Goal: Transaction & Acquisition: Book appointment/travel/reservation

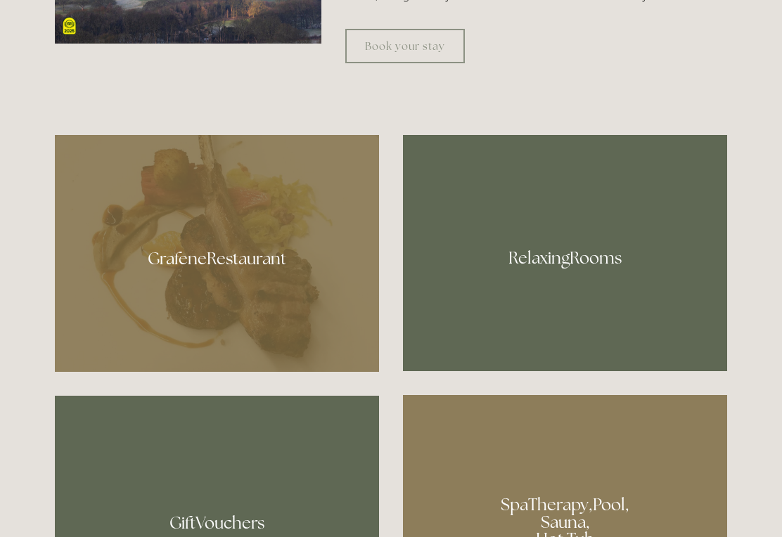
scroll to position [747, 0]
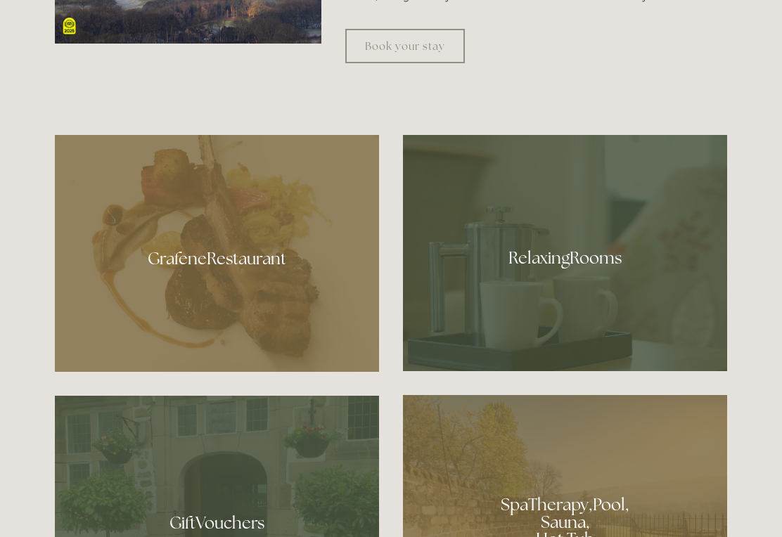
click at [288, 307] on div at bounding box center [217, 253] width 324 height 237
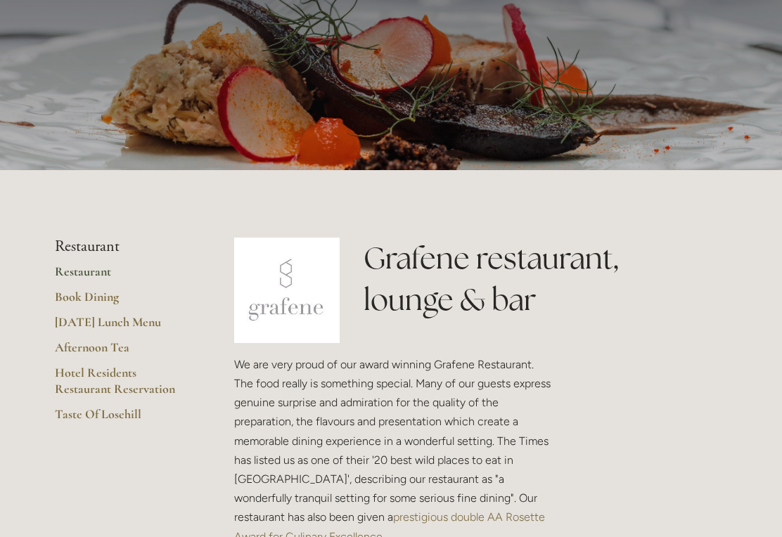
scroll to position [110, 0]
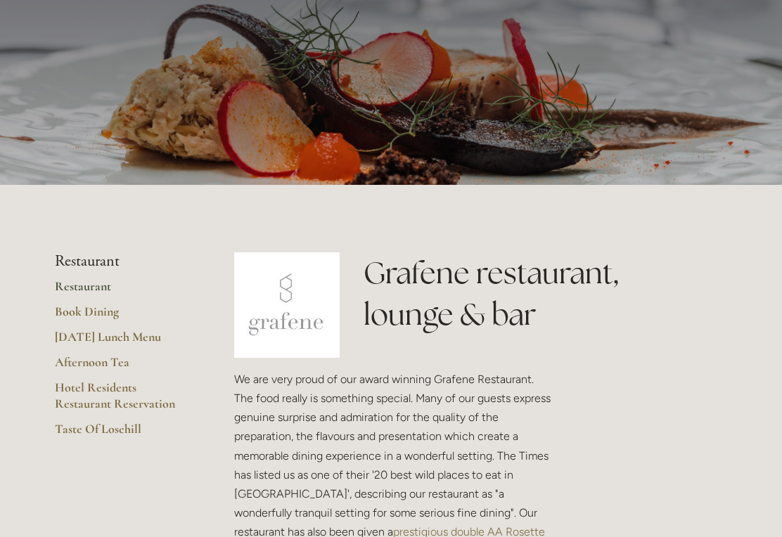
click at [99, 287] on link "Restaurant" at bounding box center [122, 290] width 134 height 25
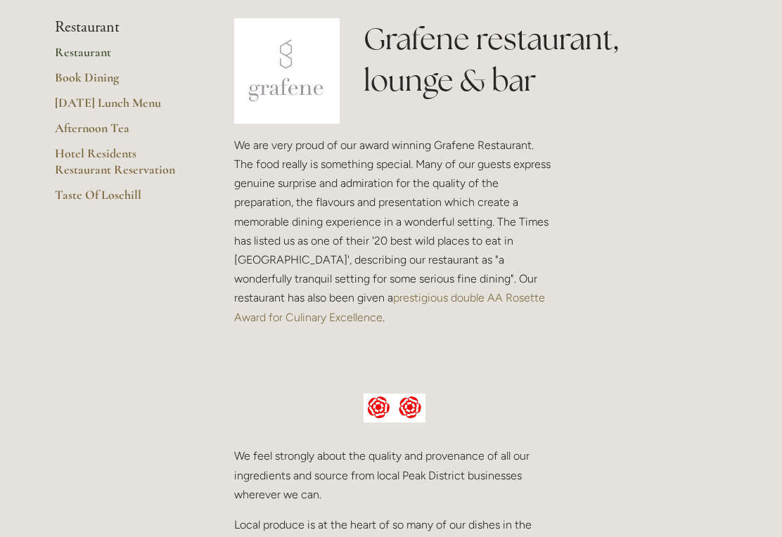
scroll to position [346, 0]
click at [122, 150] on link "Hotel Residents Restaurant Reservation" at bounding box center [122, 164] width 134 height 41
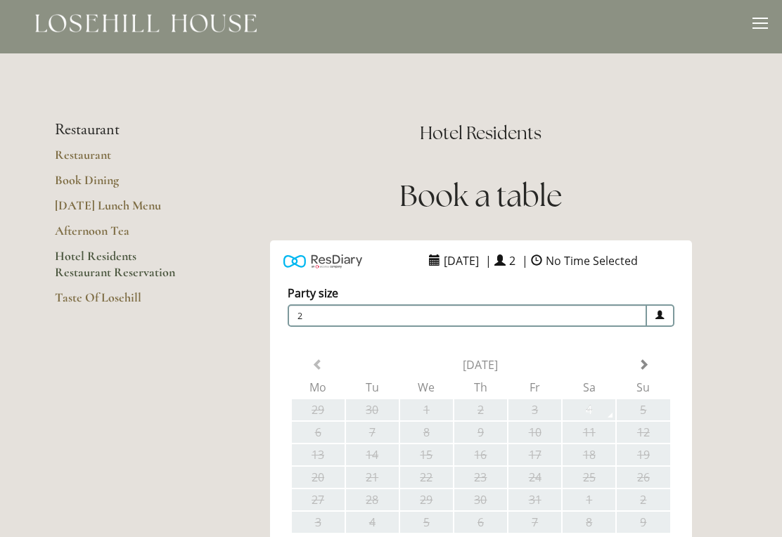
scroll to position [8, 0]
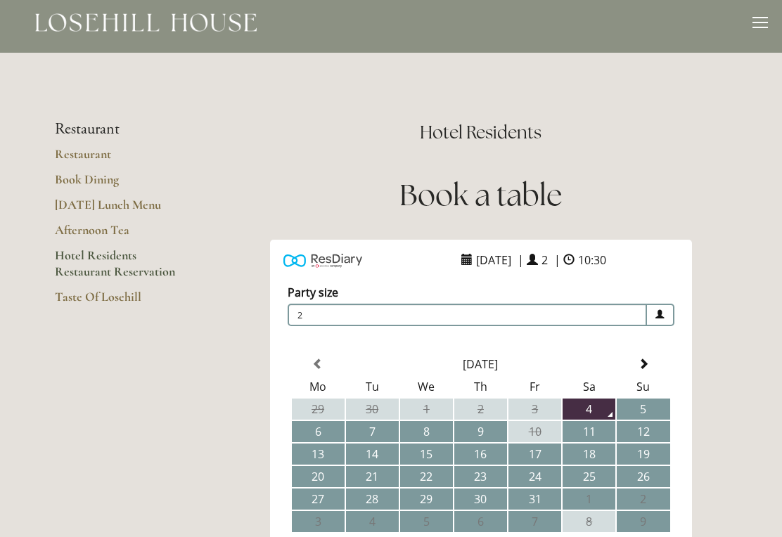
click at [100, 175] on link "Book Dining" at bounding box center [122, 184] width 134 height 25
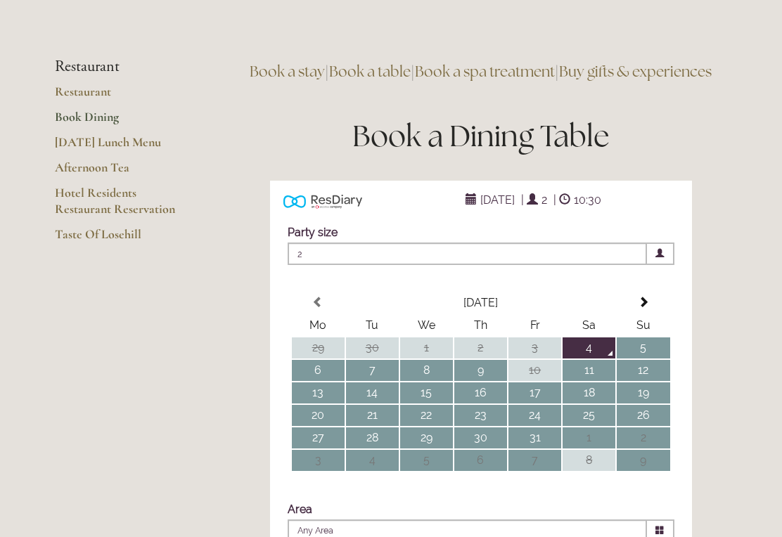
scroll to position [72, 0]
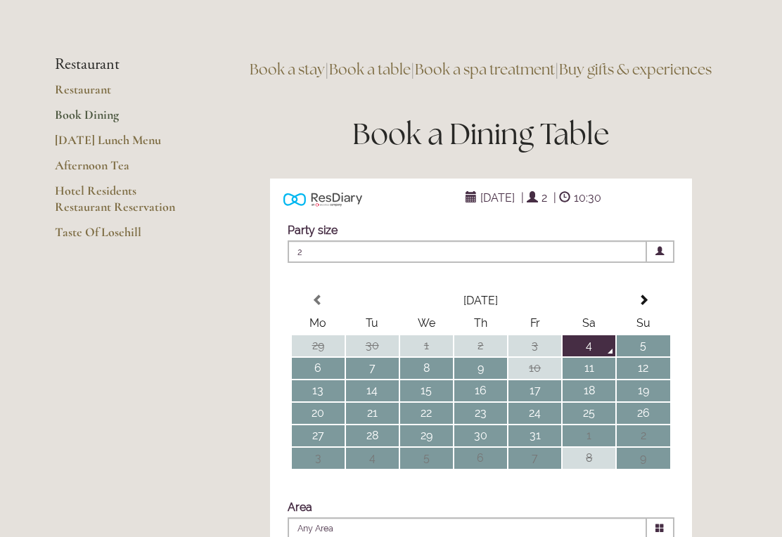
click at [594, 379] on td "11" at bounding box center [589, 368] width 53 height 21
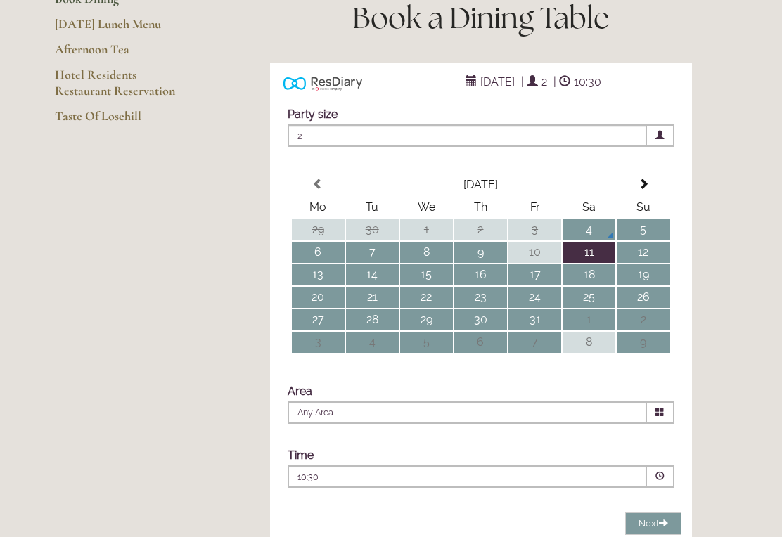
scroll to position [188, 0]
click at [660, 417] on icon at bounding box center [659, 412] width 9 height 9
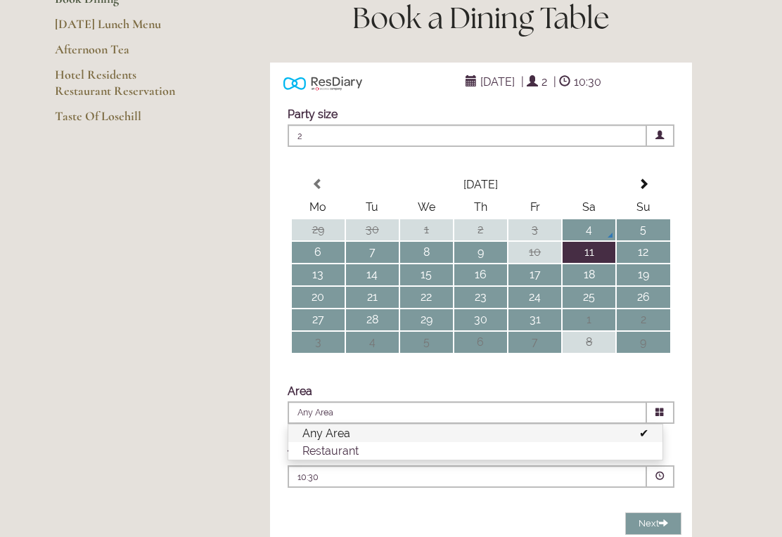
click at [332, 460] on li "Restaurant" at bounding box center [475, 451] width 374 height 18
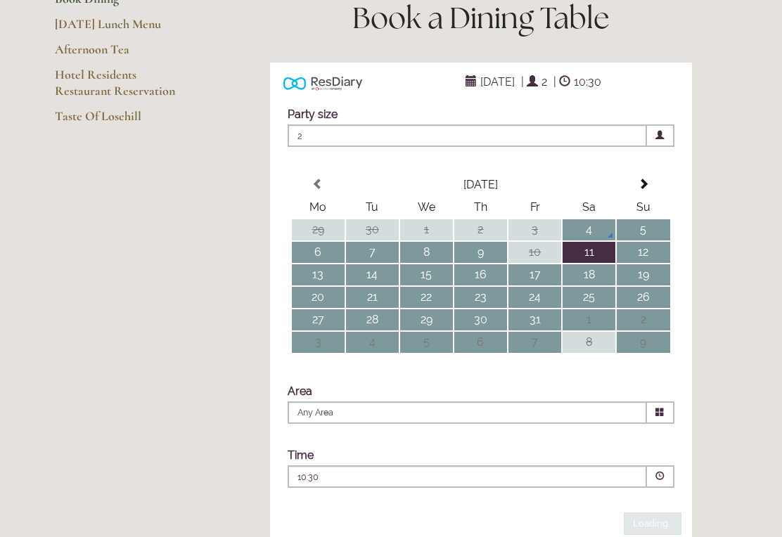
type input "Restaurant"
click at [659, 481] on span at bounding box center [659, 476] width 9 height 9
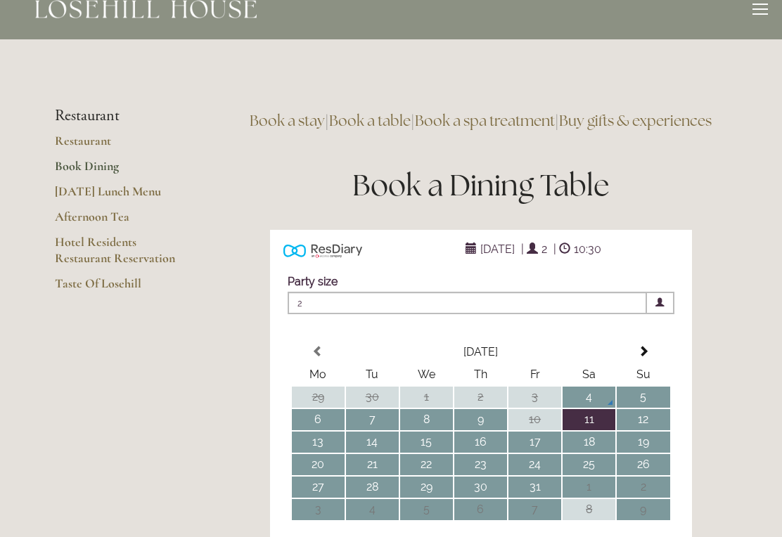
scroll to position [0, 0]
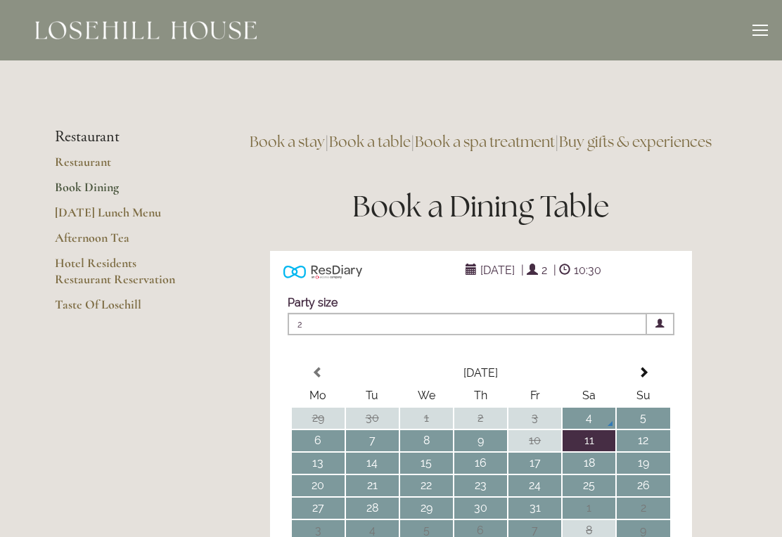
click at [93, 162] on link "Restaurant" at bounding box center [122, 166] width 134 height 25
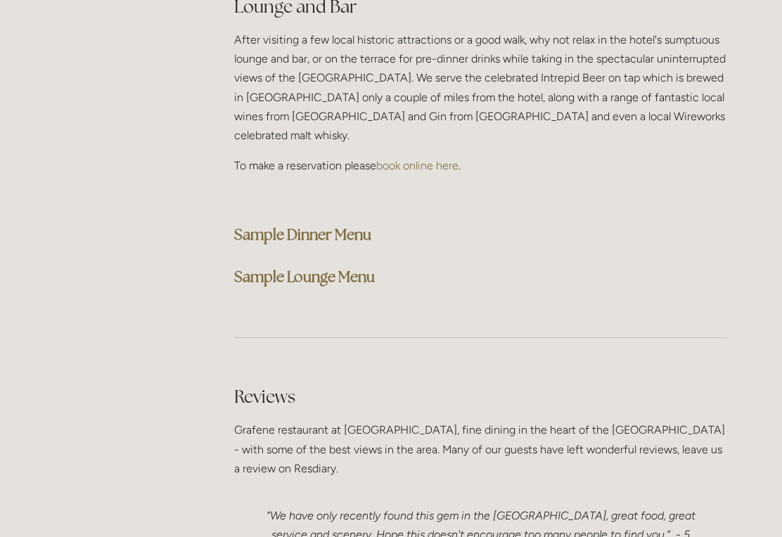
scroll to position [3650, 0]
click at [353, 225] on strong "Sample Dinner Menu" at bounding box center [302, 234] width 137 height 19
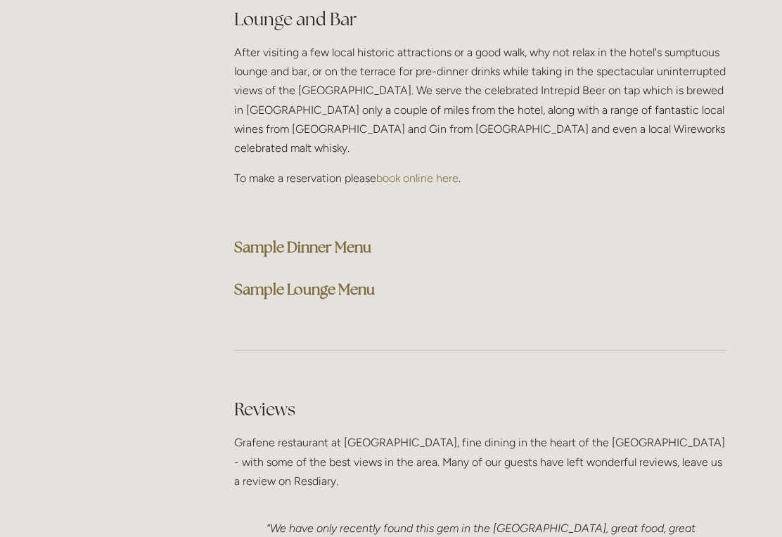
click at [357, 280] on strong "Sample Lounge Menu" at bounding box center [304, 289] width 141 height 19
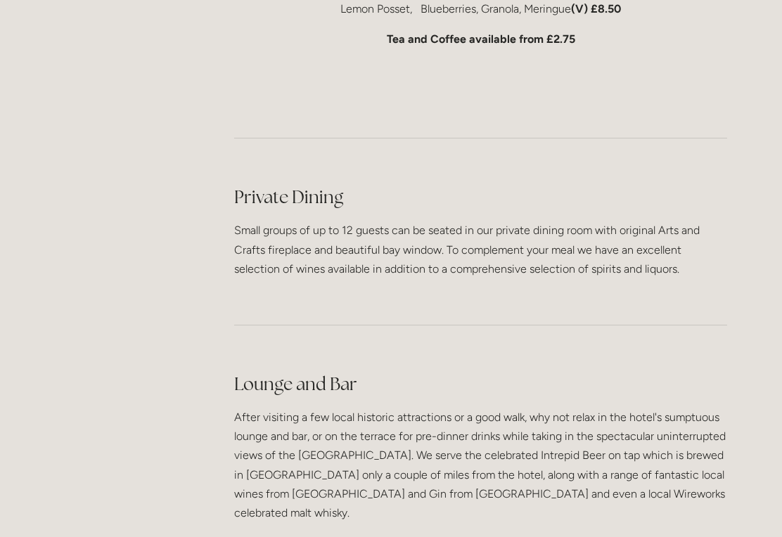
scroll to position [3271, 0]
